Goal: Task Accomplishment & Management: Use online tool/utility

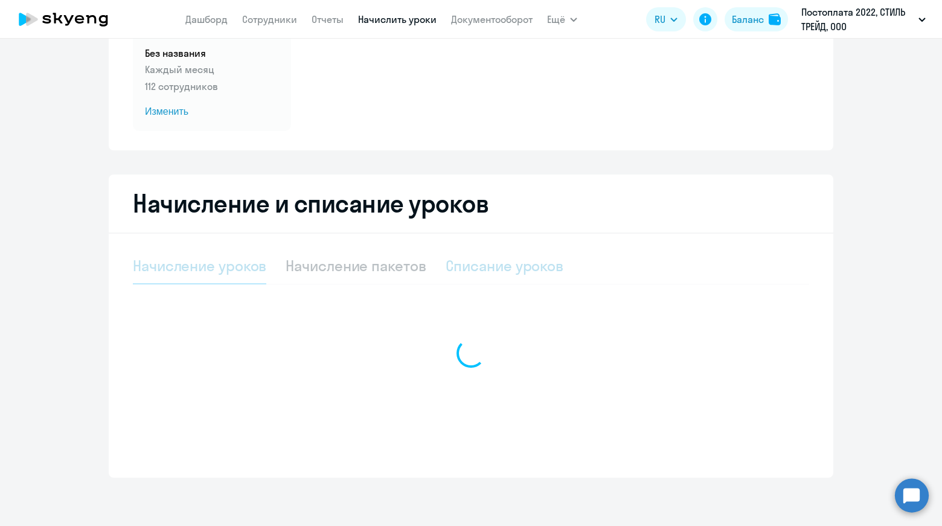
select select "10"
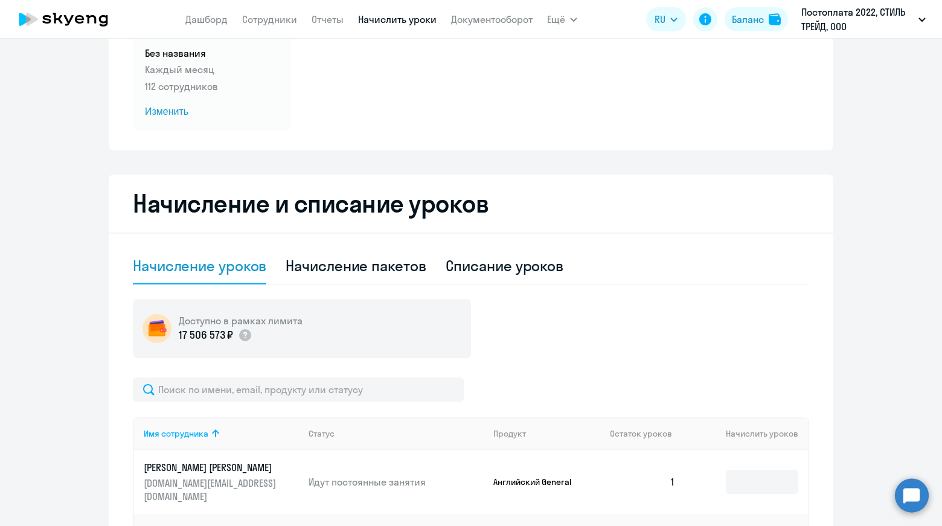
scroll to position [311, 0]
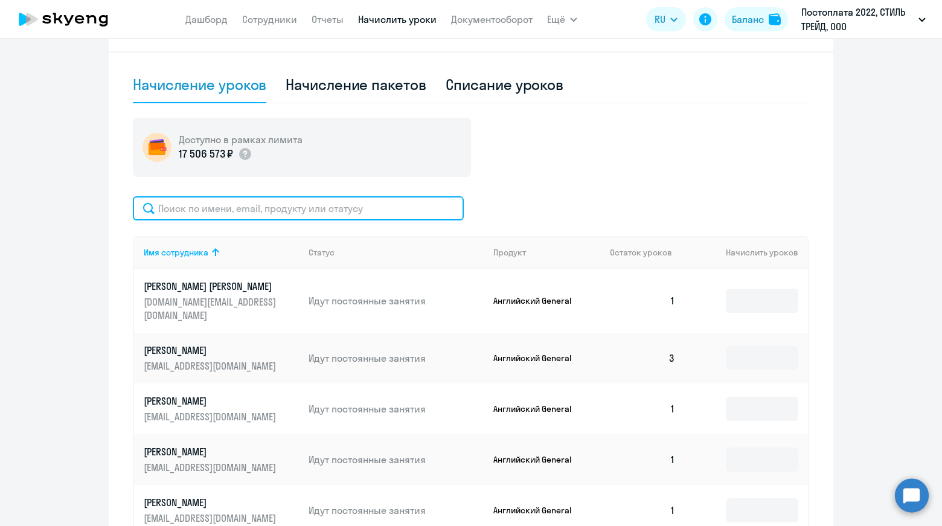
click at [327, 208] on input "text" at bounding box center [298, 208] width 331 height 24
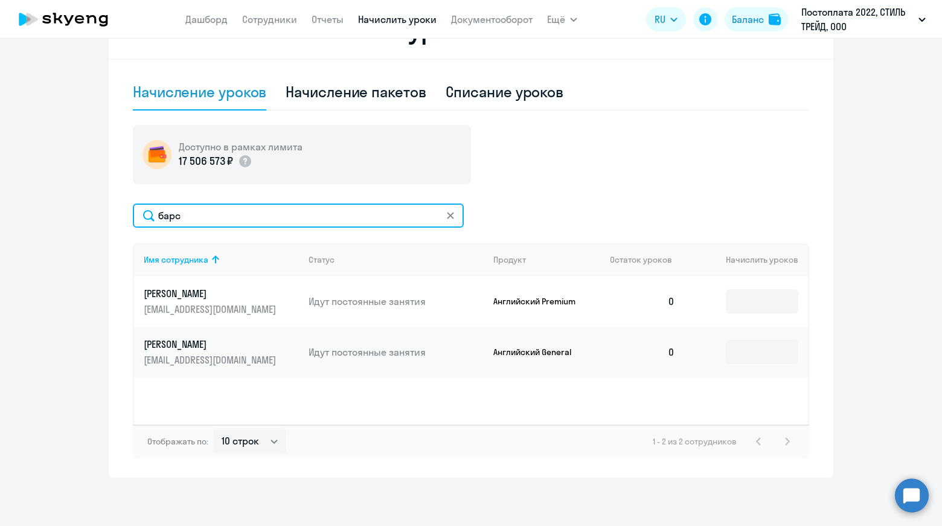
scroll to position [304, 0]
type input "барс"
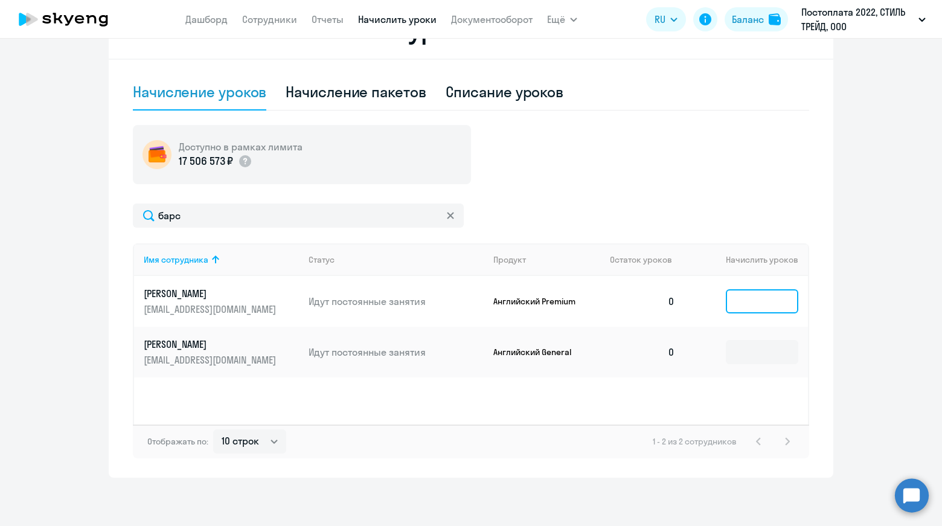
click at [754, 301] on input at bounding box center [762, 301] width 72 height 24
type input "1"
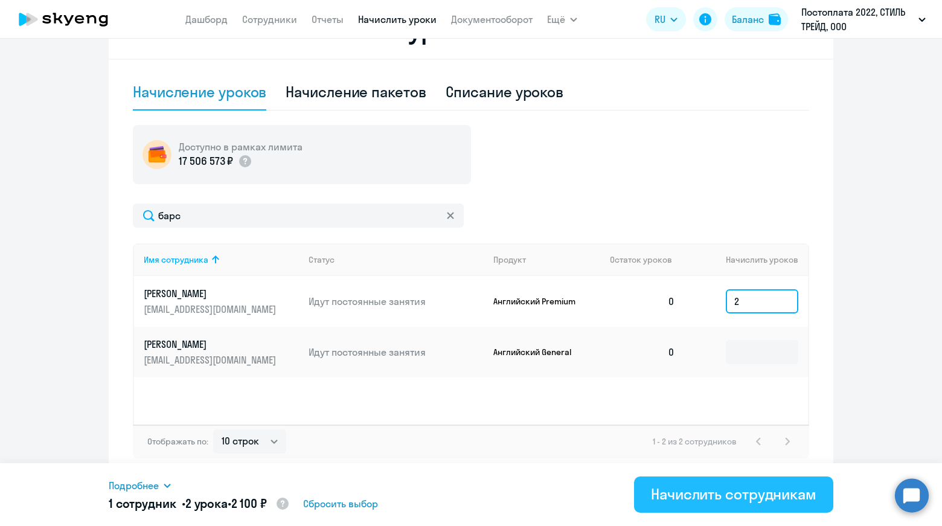
type input "2"
click at [735, 489] on div "Начислить сотрудникам" at bounding box center [733, 493] width 165 height 19
